Goal: Task Accomplishment & Management: Use online tool/utility

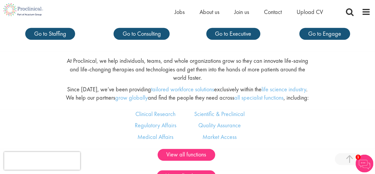
scroll to position [286, 0]
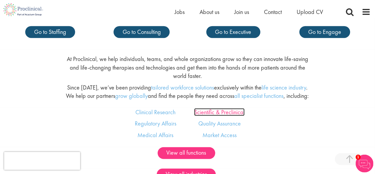
click at [211, 111] on link "Scientific & Preclinical" at bounding box center [219, 112] width 50 height 8
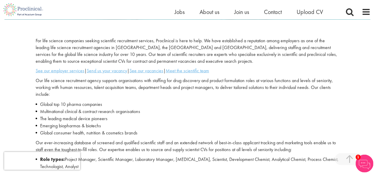
scroll to position [158, 0]
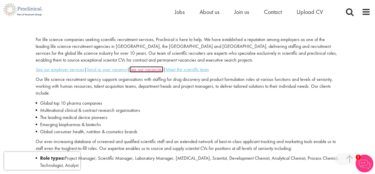
click at [147, 68] on u "See our vacancies" at bounding box center [146, 69] width 34 height 6
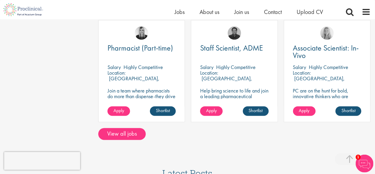
scroll to position [453, 0]
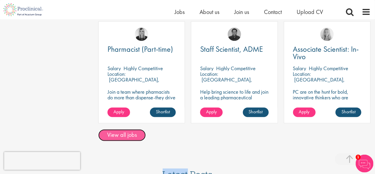
click at [121, 129] on link "View all jobs" at bounding box center [121, 135] width 47 height 12
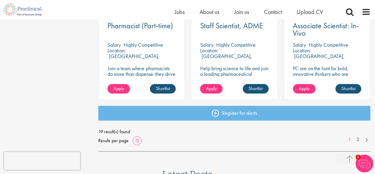
scroll to position [457, 0]
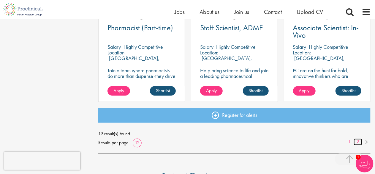
click at [357, 142] on link "2" at bounding box center [357, 141] width 9 height 7
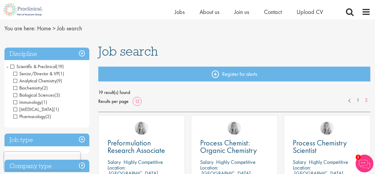
scroll to position [22, 0]
